Goal: Task Accomplishment & Management: Complete application form

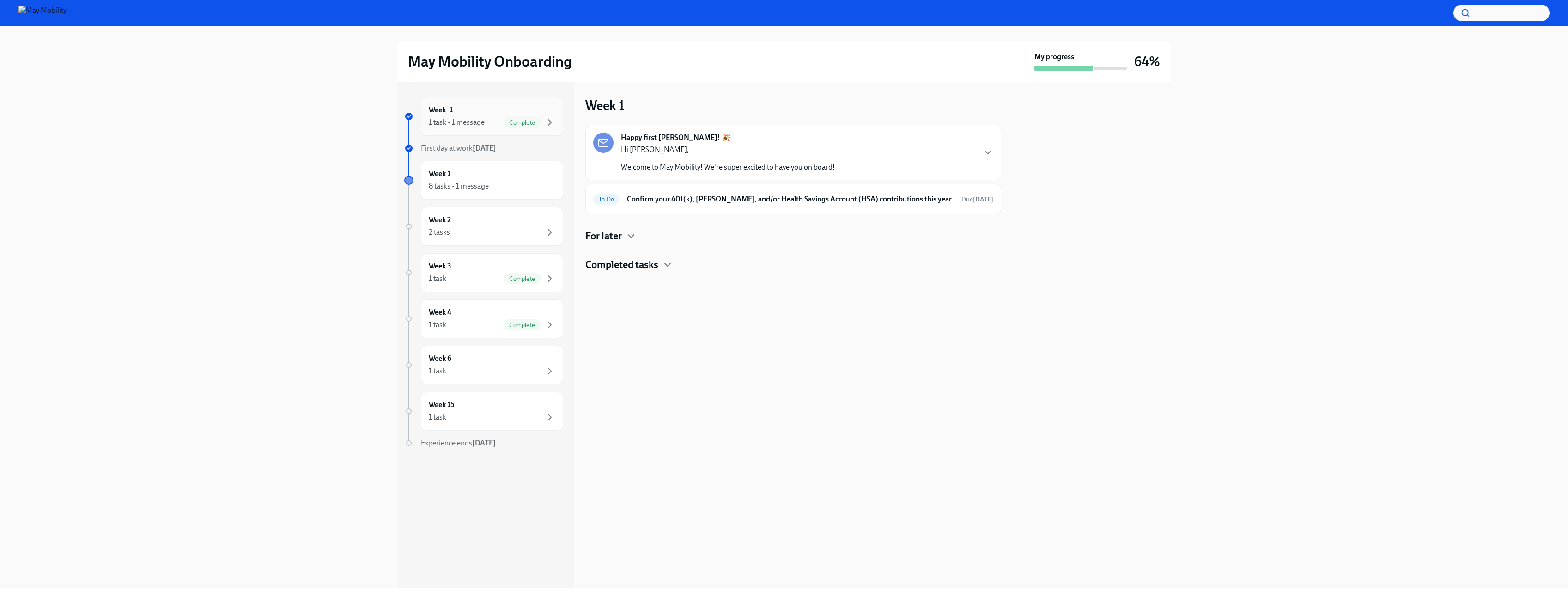
click at [505, 127] on div "Complete" at bounding box center [529, 122] width 52 height 11
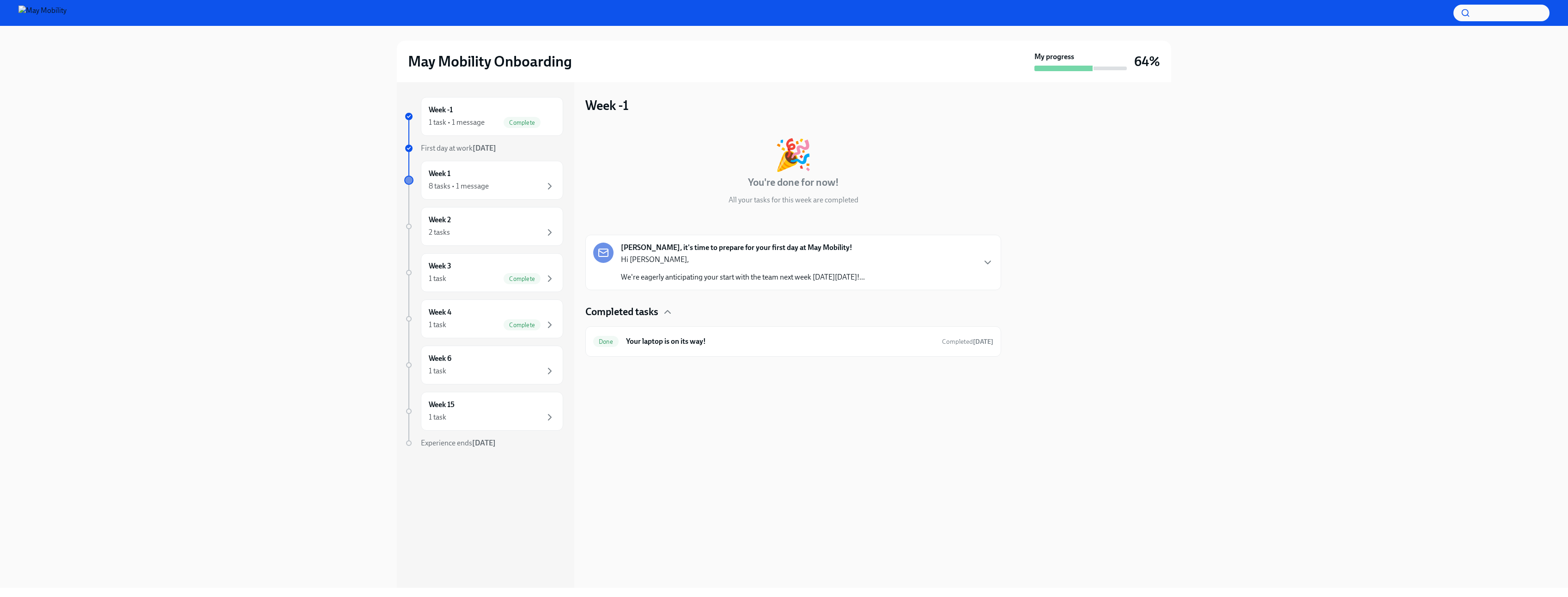
click at [729, 265] on div "Hi Jeff, We're eagerly anticipating your start with the team next week on Monda…" at bounding box center [743, 268] width 244 height 28
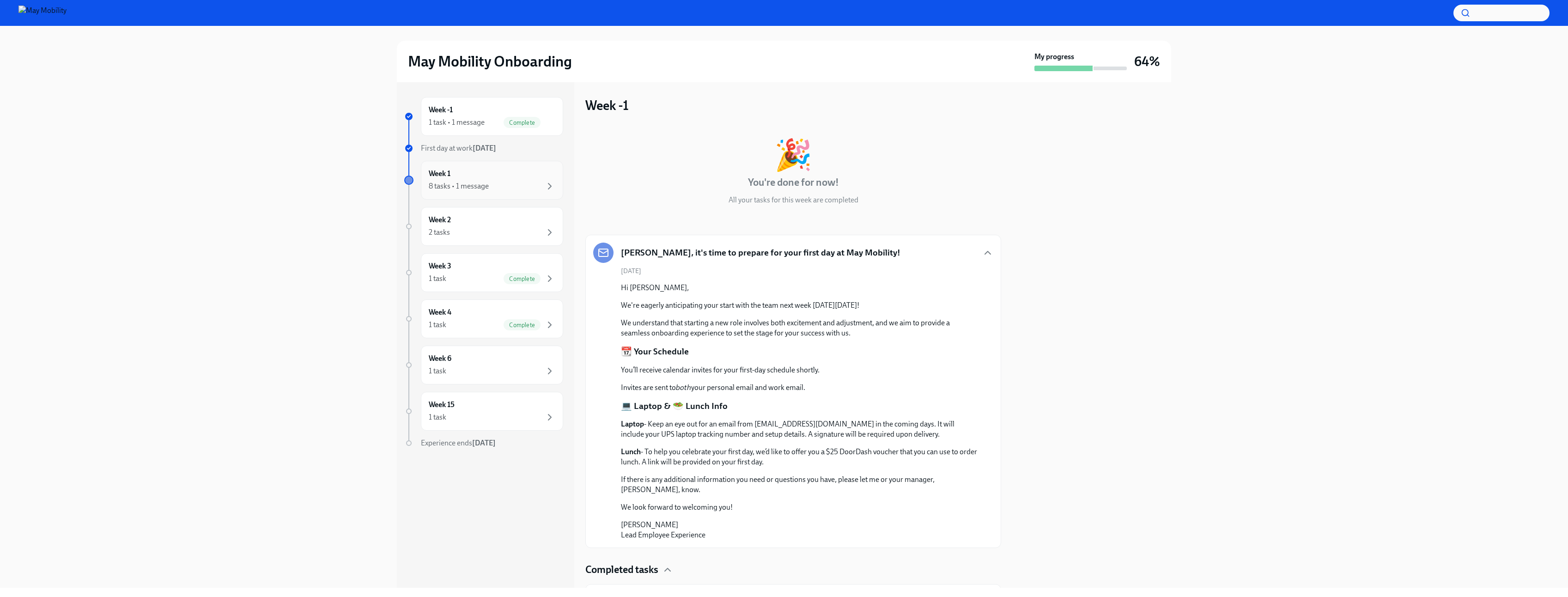
click at [492, 184] on div "8 tasks • 1 message" at bounding box center [492, 186] width 127 height 11
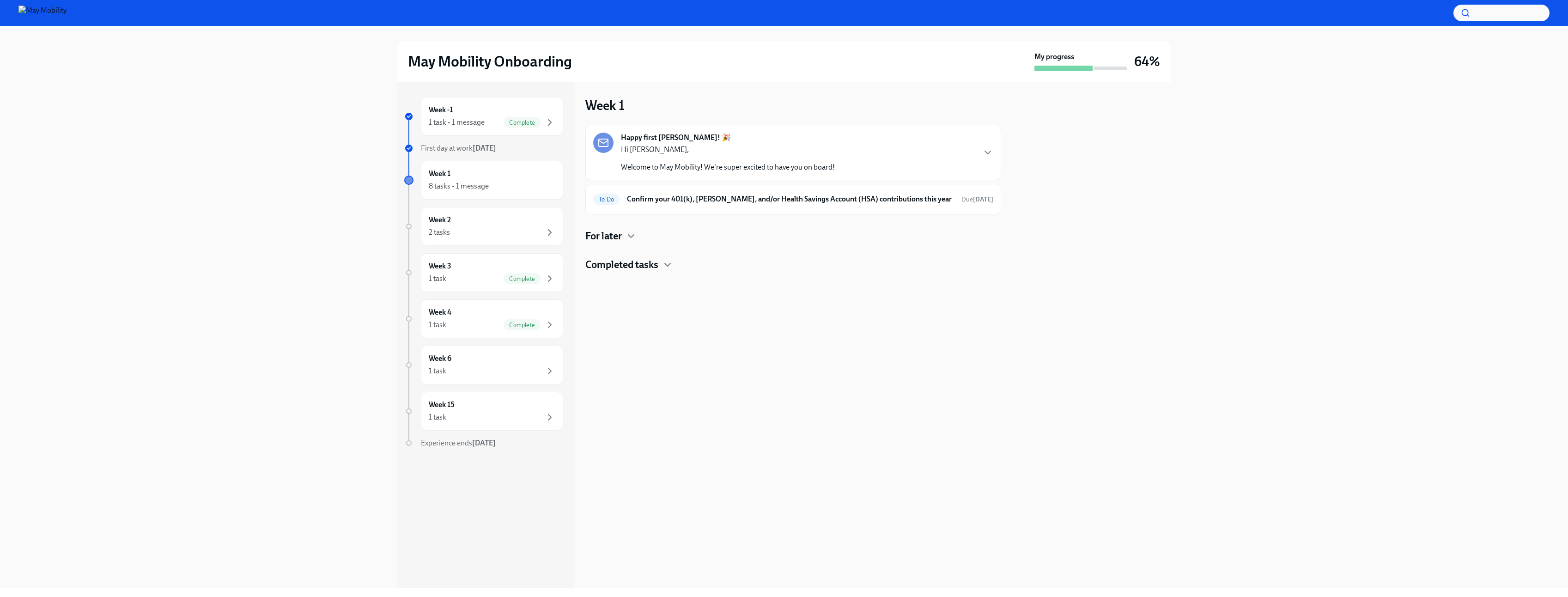
click at [739, 152] on p "Hi [PERSON_NAME]," at bounding box center [727, 150] width 214 height 10
